Goal: Information Seeking & Learning: Learn about a topic

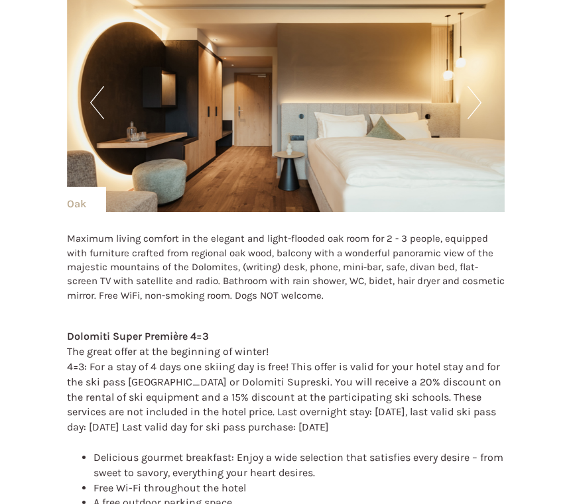
scroll to position [1022, 0]
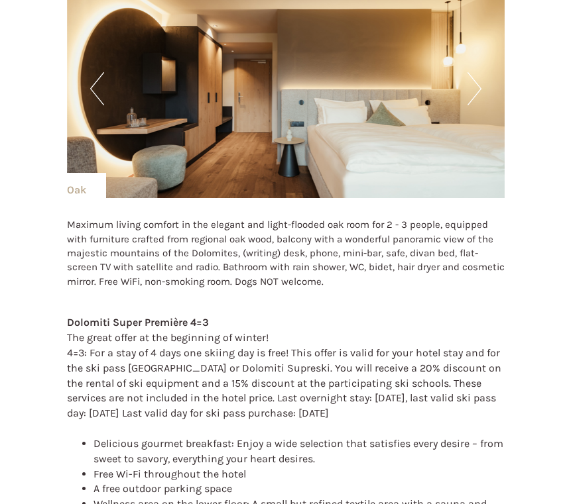
click at [473, 88] on button "Next" at bounding box center [474, 88] width 14 height 33
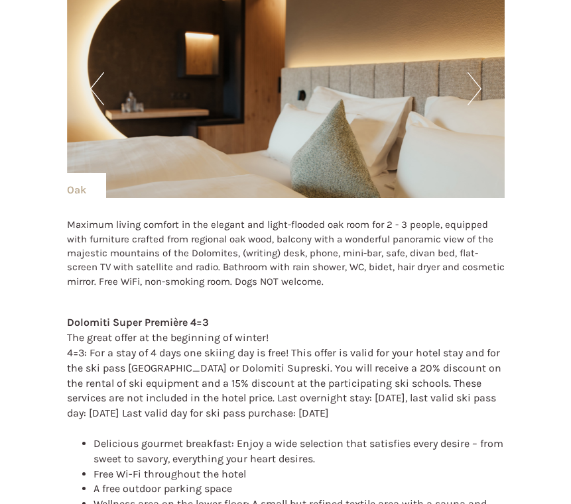
click at [473, 88] on button "Next" at bounding box center [474, 88] width 14 height 33
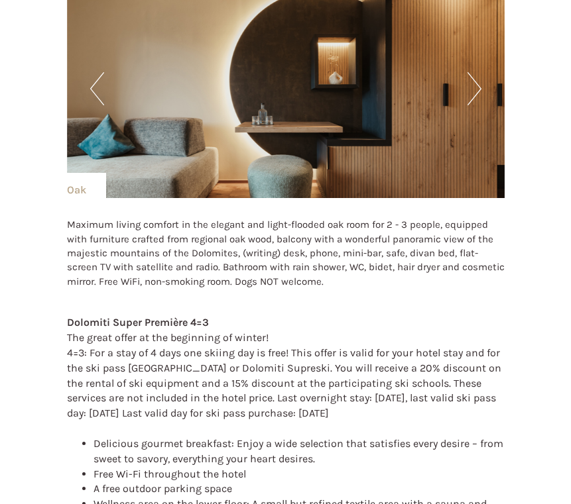
click at [473, 88] on button "Next" at bounding box center [474, 88] width 14 height 33
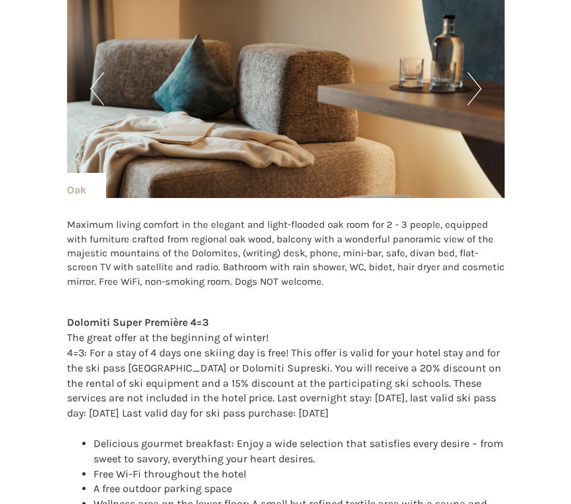
click at [473, 88] on button "Next" at bounding box center [474, 88] width 14 height 33
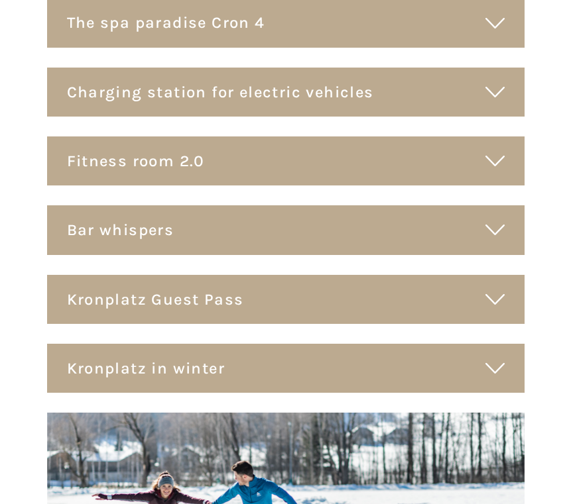
scroll to position [6017, 0]
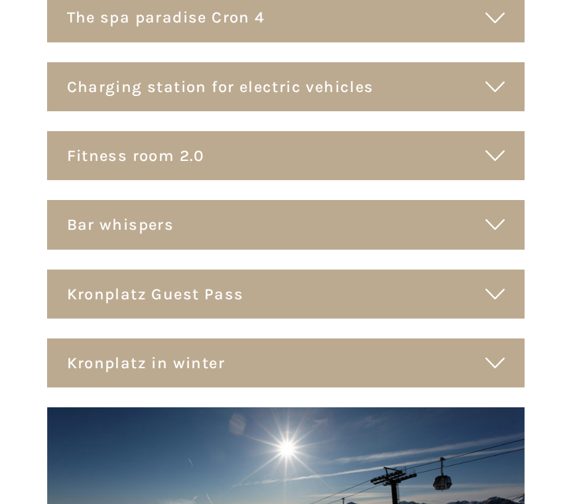
click at [327, 270] on div "Kronplatz Guest Pass" at bounding box center [285, 294] width 477 height 49
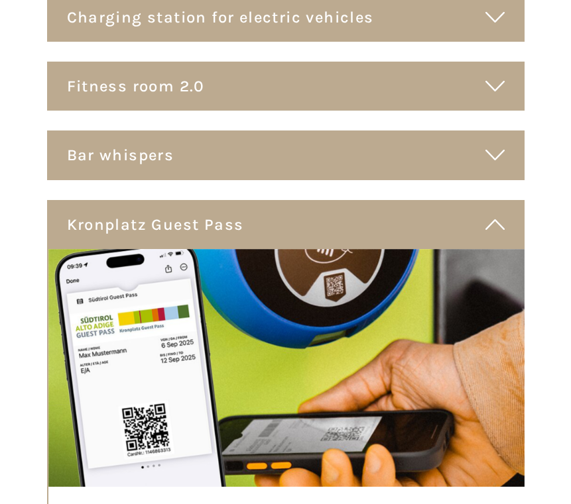
scroll to position [6087, 0]
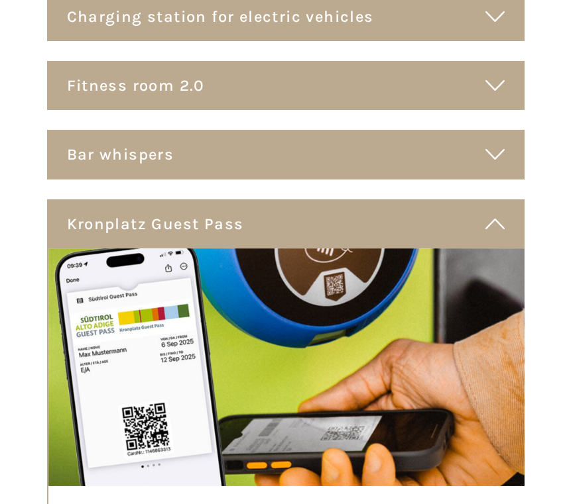
click at [225, 199] on div "Kronplatz Guest Pass" at bounding box center [285, 223] width 477 height 49
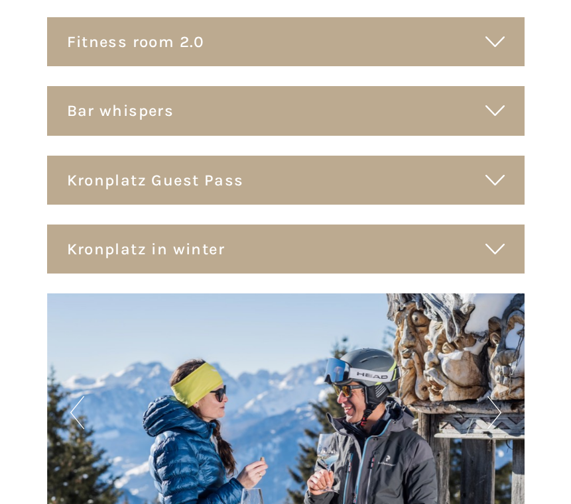
scroll to position [6121, 0]
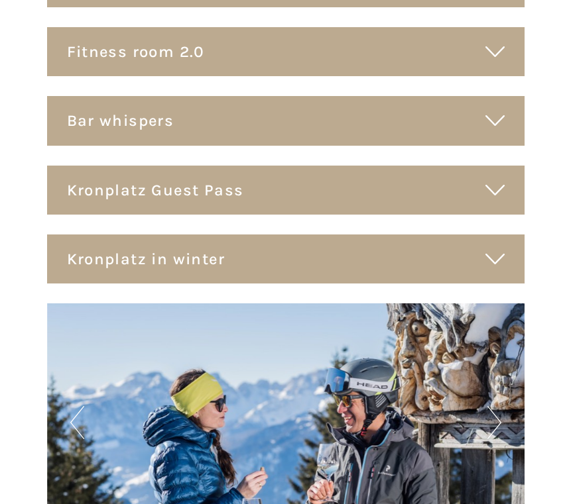
click at [421, 235] on div "Kronplatz in winter" at bounding box center [285, 259] width 477 height 49
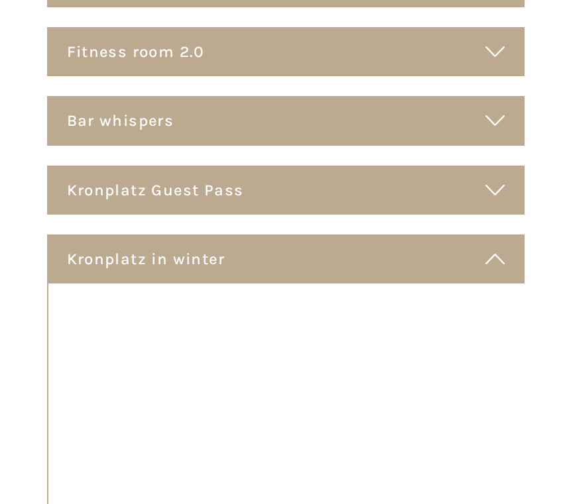
click at [421, 235] on div "Kronplatz in winter" at bounding box center [285, 259] width 477 height 49
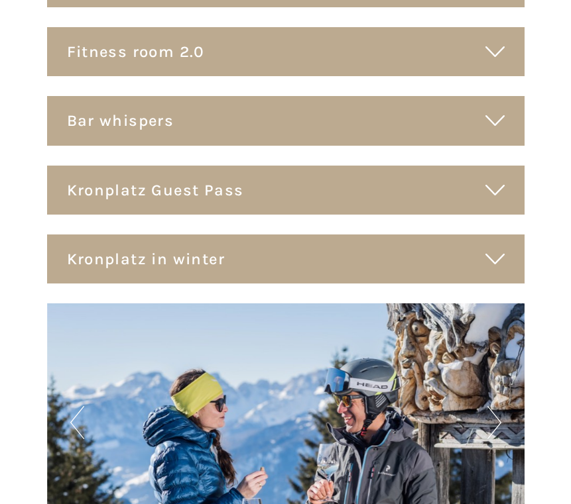
click at [402, 166] on div "Kronplatz Guest Pass" at bounding box center [285, 190] width 477 height 49
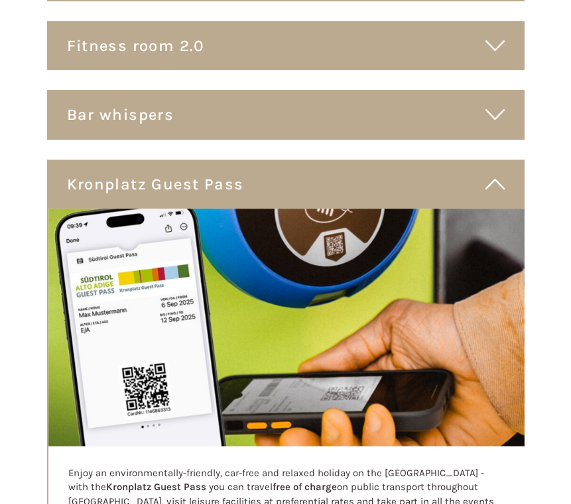
scroll to position [6051, 0]
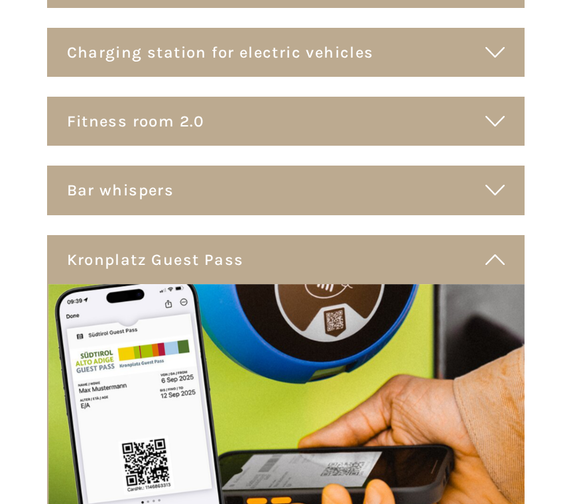
click at [369, 235] on div "Kronplatz Guest Pass" at bounding box center [285, 259] width 477 height 49
